Goal: Contribute content

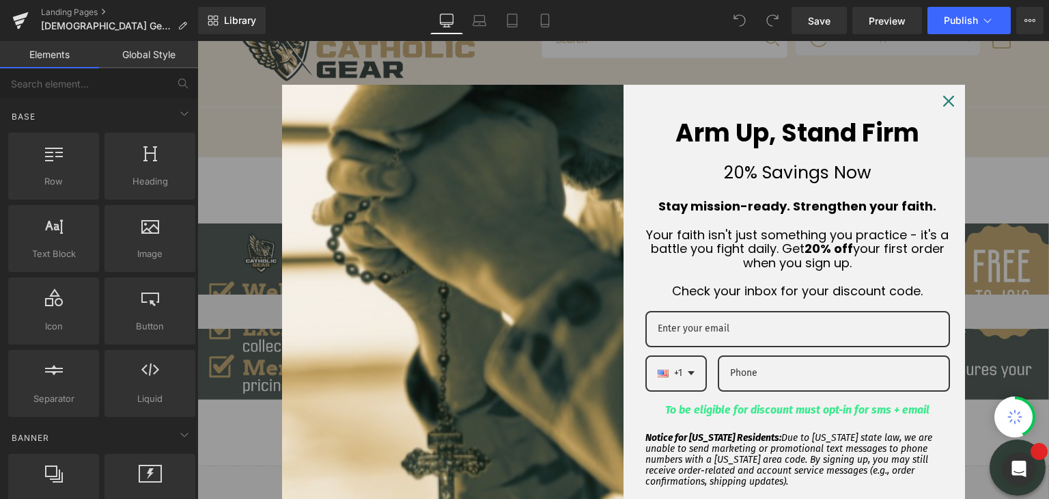
scroll to position [410, 0]
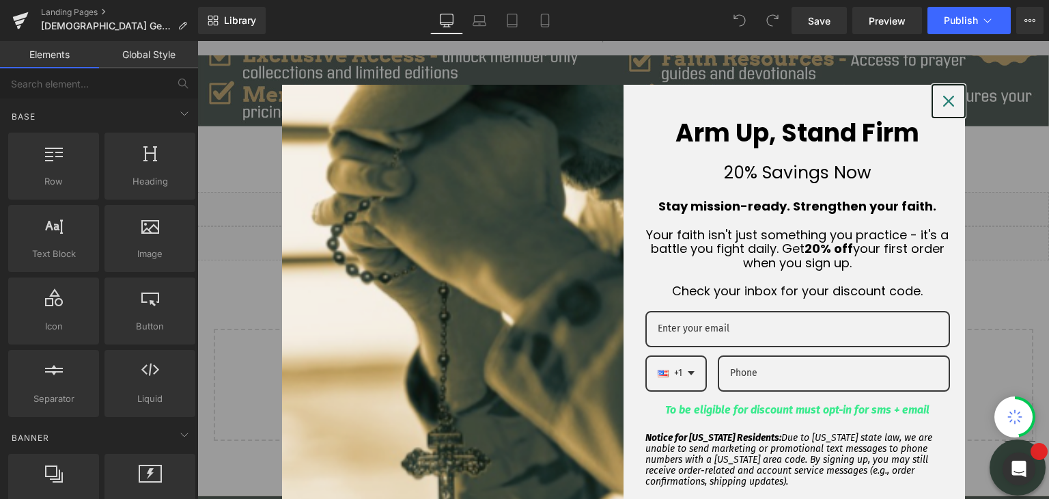
click at [943, 101] on icon "close icon" at bounding box center [948, 101] width 11 height 11
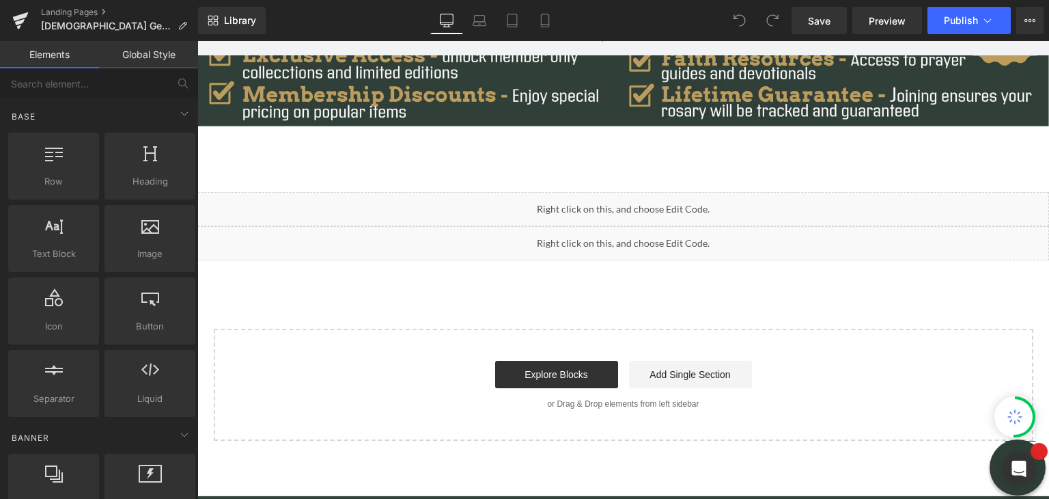
scroll to position [0, 0]
click at [695, 205] on div "Liquid" at bounding box center [623, 209] width 852 height 34
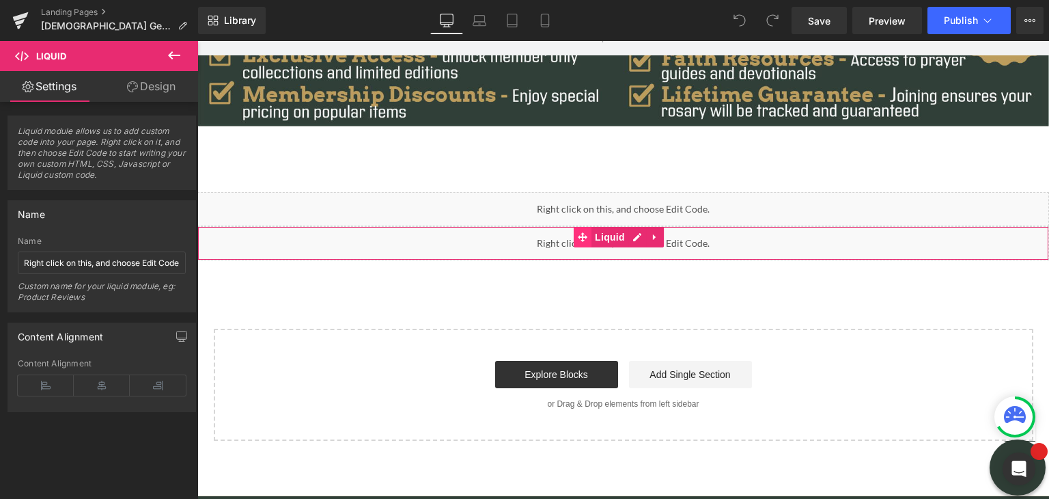
click at [576, 240] on span at bounding box center [583, 237] width 18 height 20
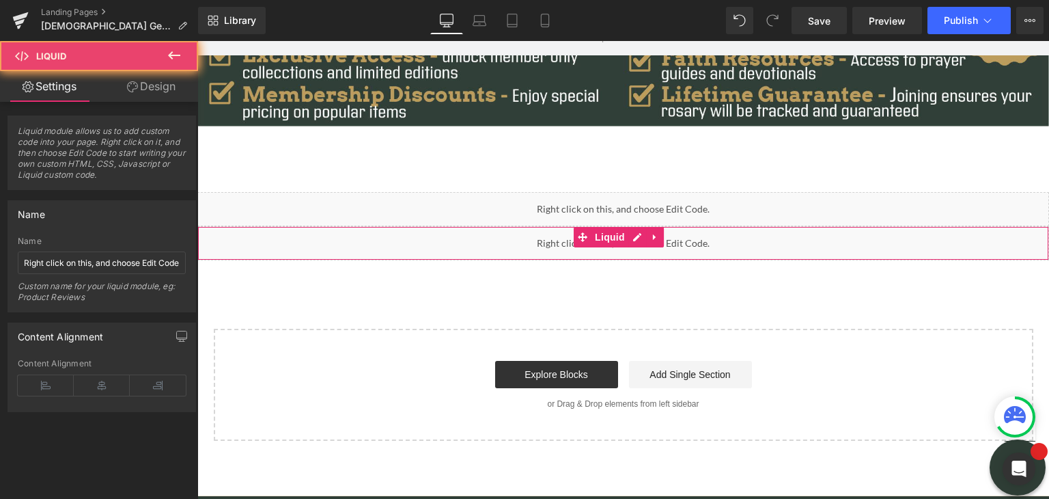
click at [516, 243] on div "Liquid" at bounding box center [623, 243] width 852 height 34
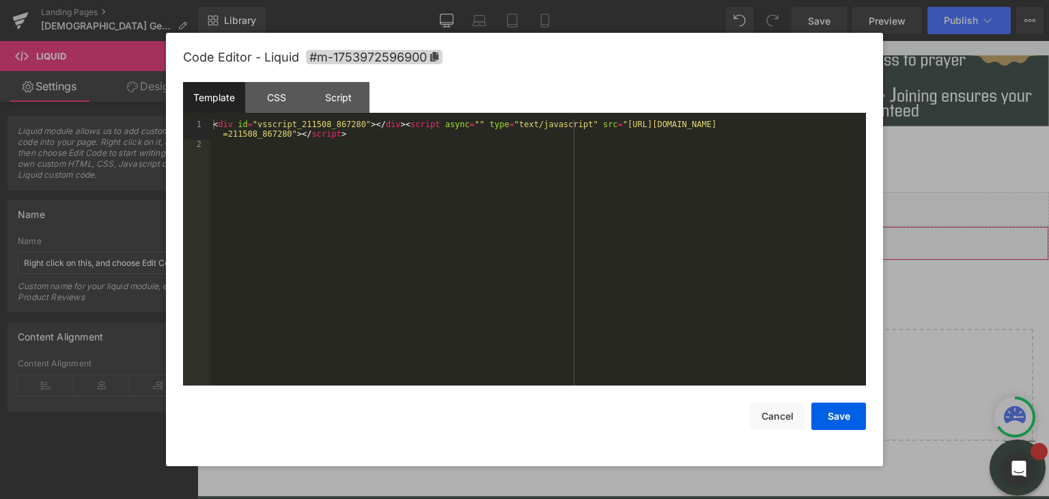
click at [632, 240] on div "Liquid" at bounding box center [623, 243] width 852 height 34
click at [911, 225] on div at bounding box center [524, 249] width 1049 height 499
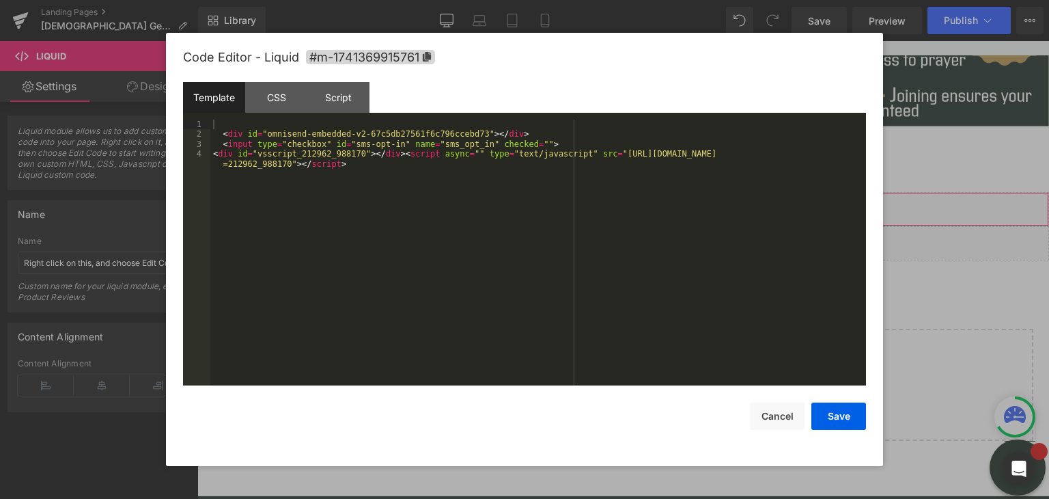
click at [636, 198] on div "Liquid" at bounding box center [623, 209] width 852 height 34
click at [930, 192] on div at bounding box center [524, 249] width 1049 height 499
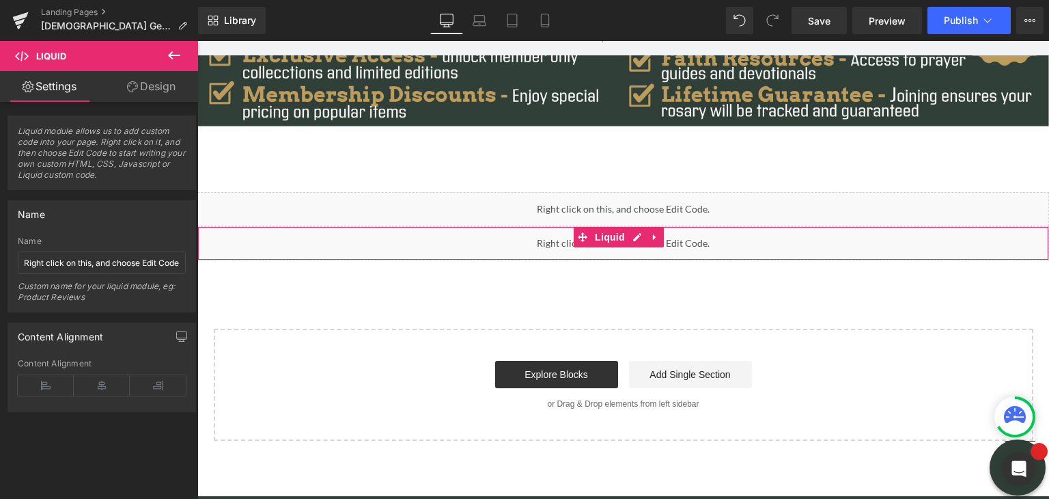
click at [543, 237] on div "Liquid" at bounding box center [623, 243] width 852 height 34
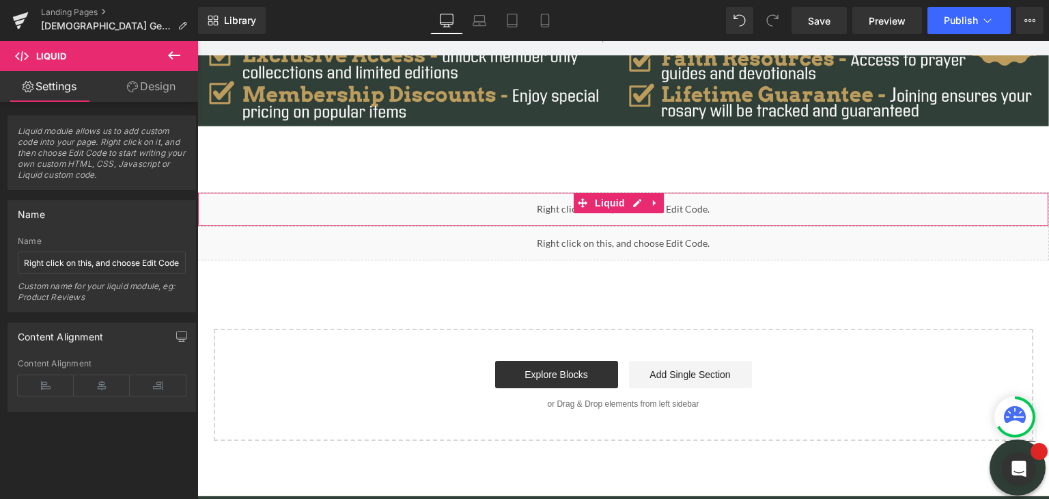
click at [486, 213] on div "Liquid" at bounding box center [623, 209] width 852 height 34
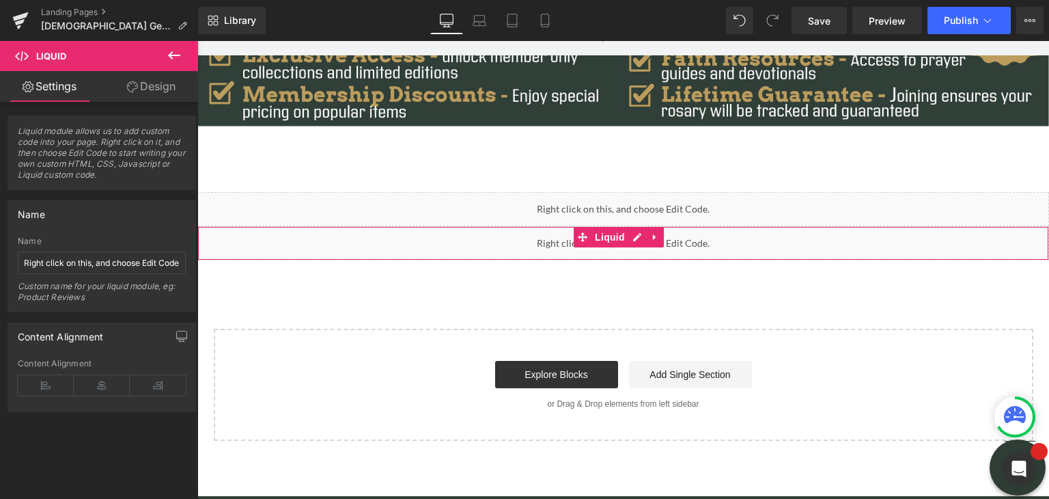
click at [631, 238] on div "Liquid" at bounding box center [623, 243] width 852 height 34
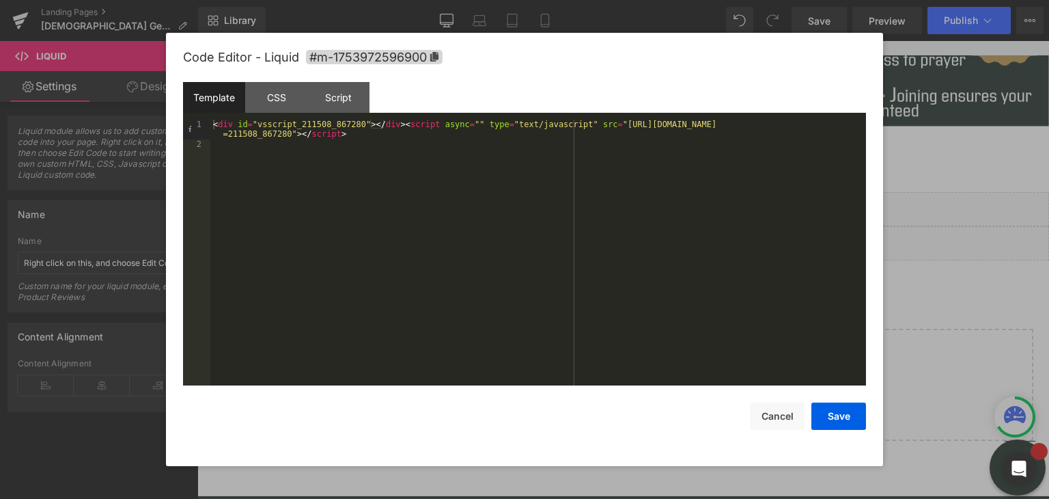
click at [236, 154] on div "< div id = "vsscript_211508_867280" > </ div > < script async = "" type = "text…" at bounding box center [538, 267] width 656 height 295
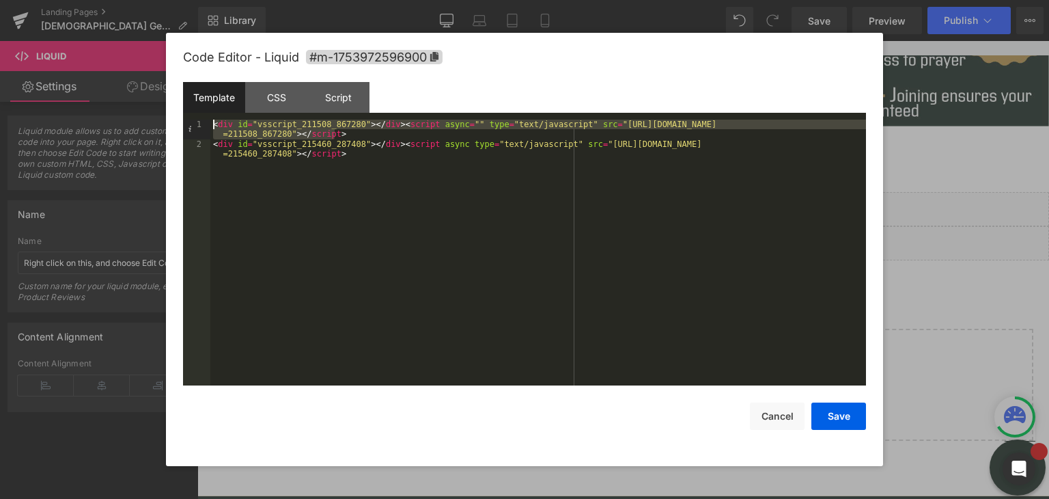
drag, startPoint x: 356, startPoint y: 135, endPoint x: 205, endPoint y: 115, distance: 152.8
click at [205, 115] on div "Template CSS Script Data 1 2 < div id = "vsscript_211508_867280" > </ div > < s…" at bounding box center [524, 233] width 683 height 303
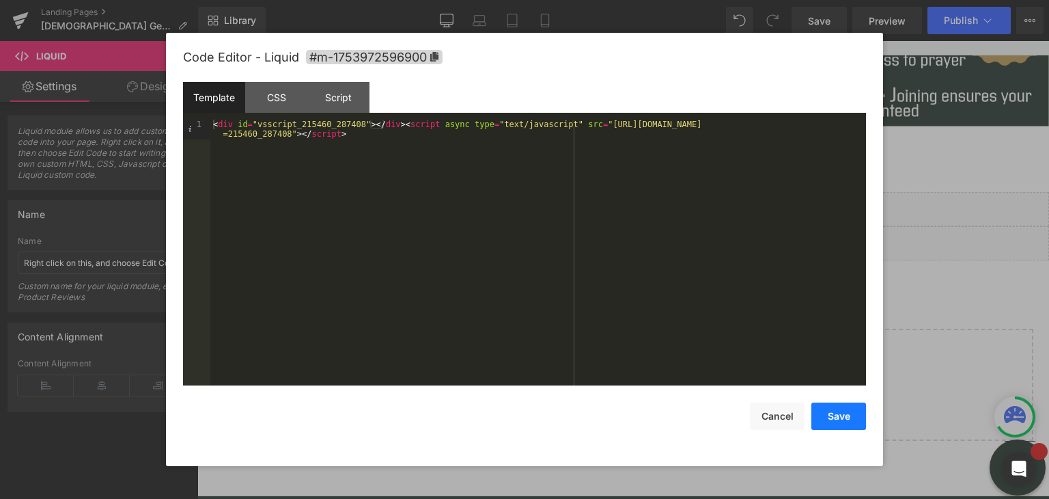
click at [832, 417] on button "Save" at bounding box center [838, 415] width 55 height 27
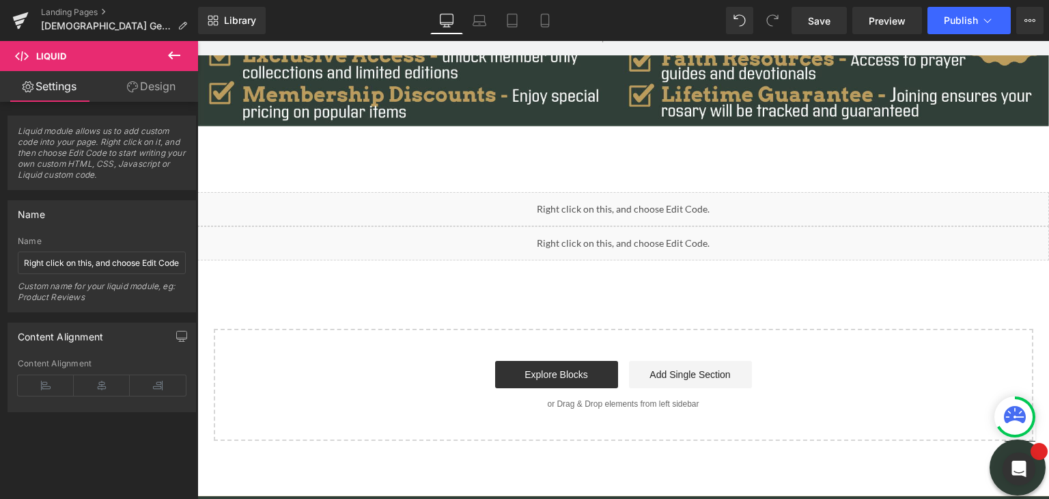
click at [632, 198] on div "Liquid" at bounding box center [623, 209] width 852 height 34
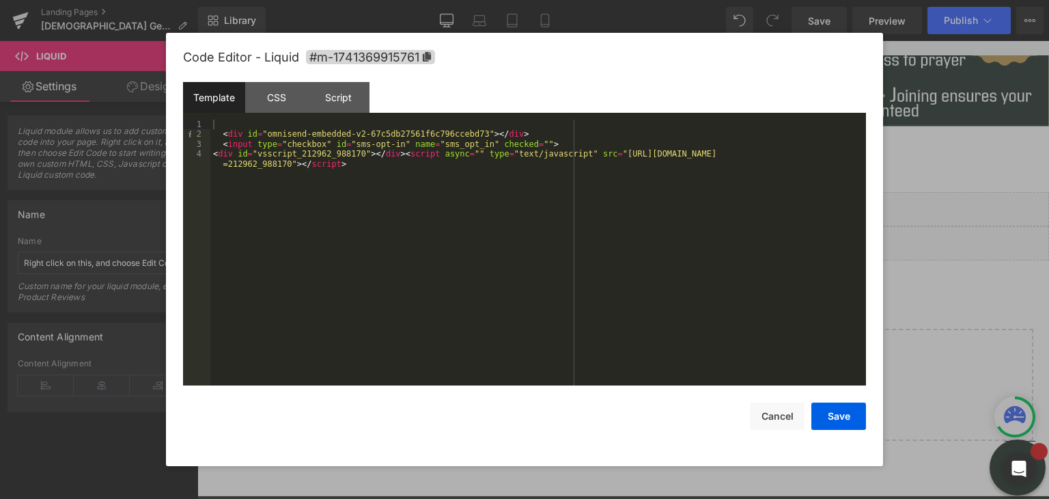
click at [912, 408] on div at bounding box center [524, 249] width 1049 height 499
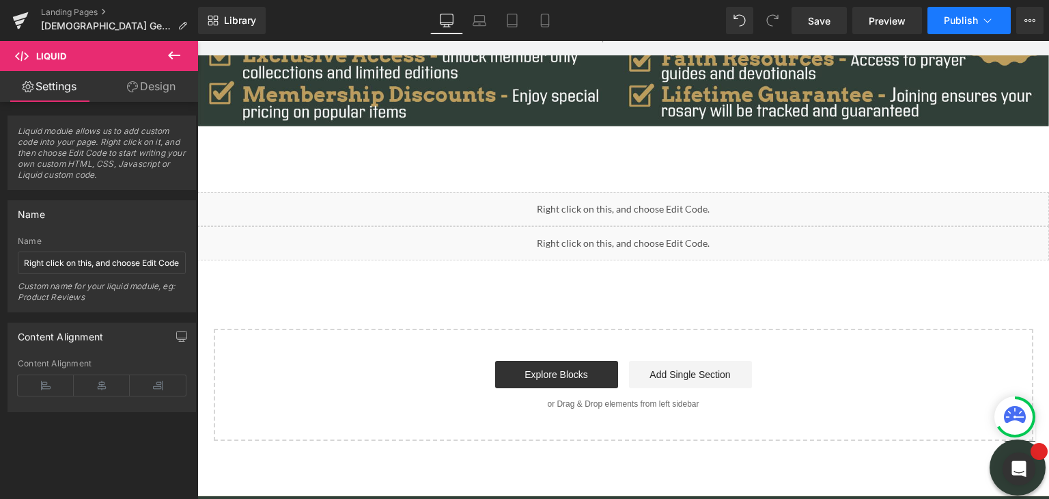
click at [969, 20] on span "Publish" at bounding box center [961, 20] width 34 height 11
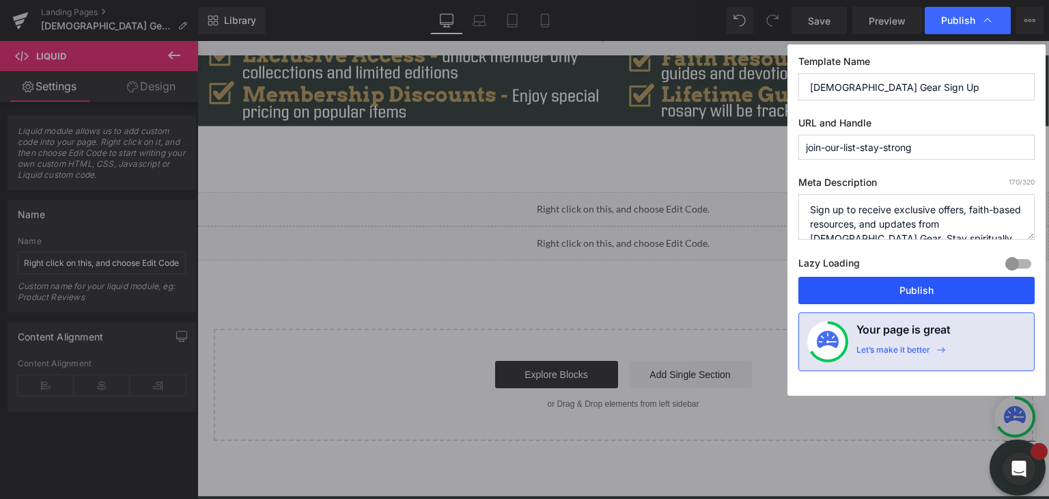
click at [910, 288] on button "Publish" at bounding box center [916, 290] width 236 height 27
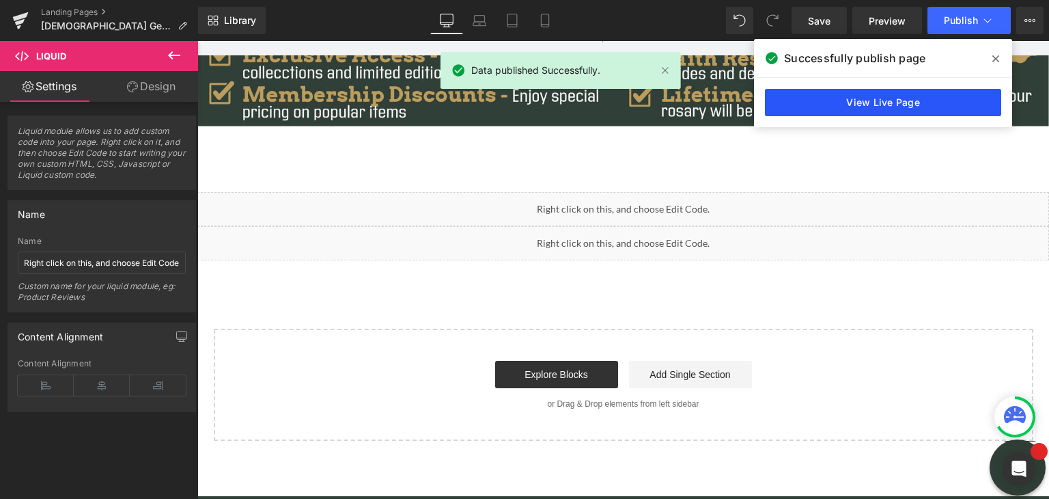
click at [879, 112] on link "View Live Page" at bounding box center [883, 102] width 236 height 27
